Goal: Task Accomplishment & Management: Manage account settings

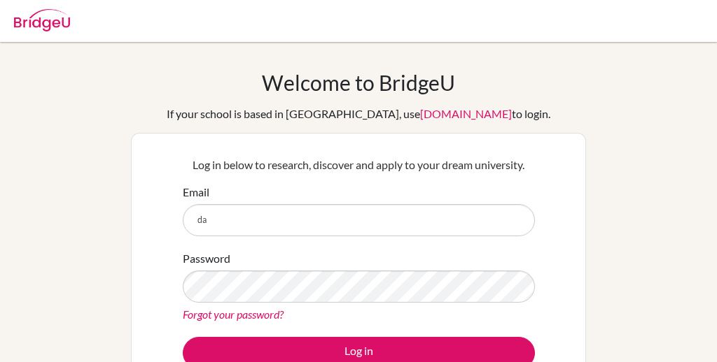
type input "[PERSON_NAME][EMAIL_ADDRESS][PERSON_NAME][DOMAIN_NAME]"
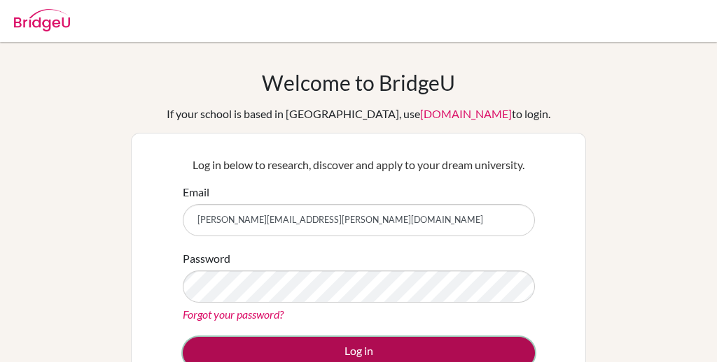
click at [301, 350] on button "Log in" at bounding box center [359, 353] width 352 height 32
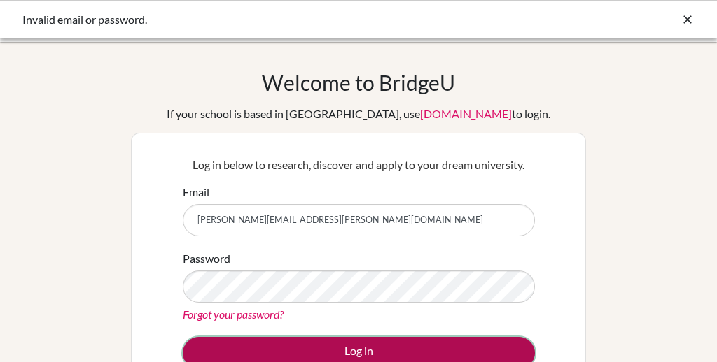
click at [342, 346] on button "Log in" at bounding box center [359, 353] width 352 height 32
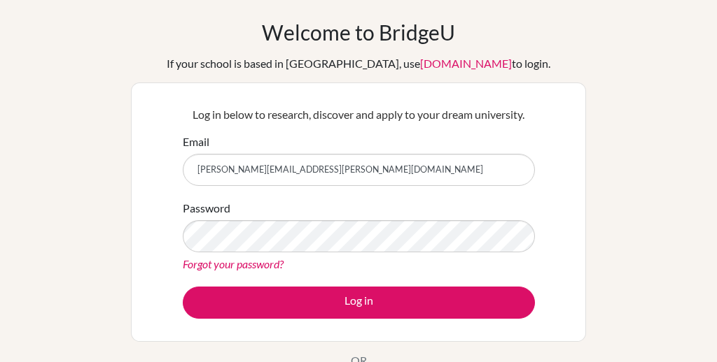
scroll to position [51, 0]
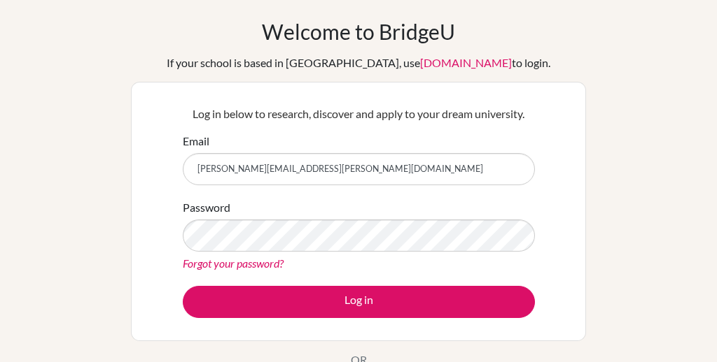
click at [372, 174] on input "[PERSON_NAME][EMAIL_ADDRESS][PERSON_NAME][DOMAIN_NAME]" at bounding box center [359, 169] width 352 height 32
